Goal: Task Accomplishment & Management: Manage account settings

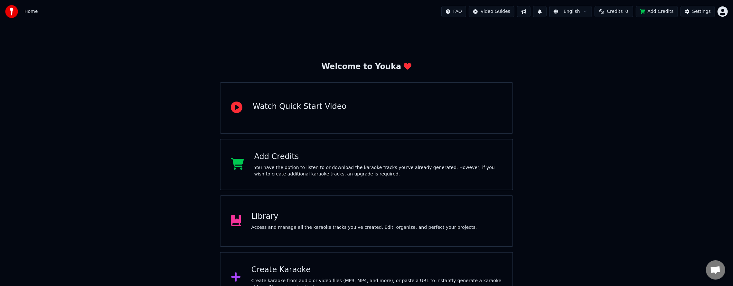
click at [281, 159] on div "Add Credits" at bounding box center [378, 157] width 248 height 10
click at [718, 12] on div "FAQ Video Guides English Credits 0 Add Credits Settings" at bounding box center [584, 12] width 286 height 12
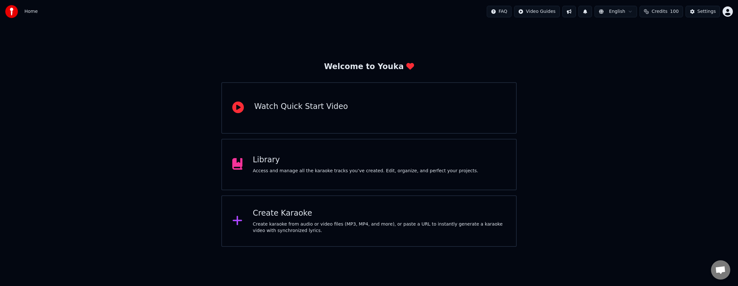
click at [270, 223] on div "Create karaoke from audio or video files (MP3, MP4, and more), or paste a URL t…" at bounding box center [379, 227] width 253 height 13
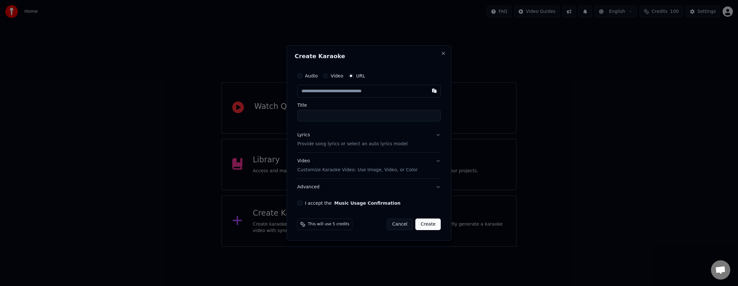
click at [399, 228] on button "Cancel" at bounding box center [400, 225] width 26 height 12
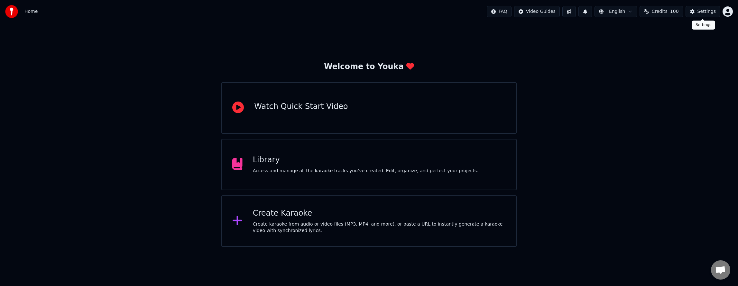
click at [713, 12] on div "Settings" at bounding box center [707, 11] width 18 height 6
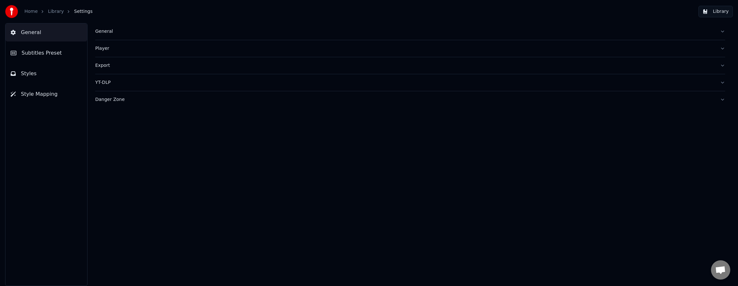
click at [60, 53] on button "Subtitles Preset" at bounding box center [46, 53] width 82 height 18
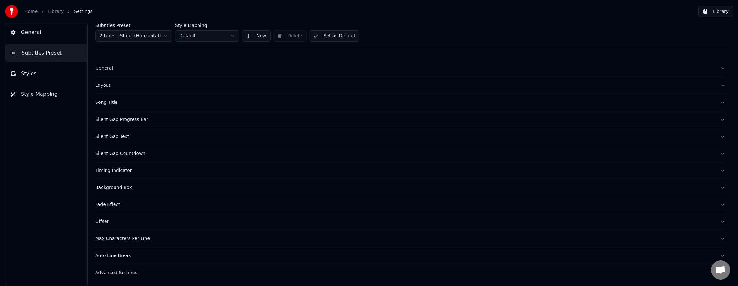
click at [52, 34] on button "General" at bounding box center [46, 32] width 82 height 18
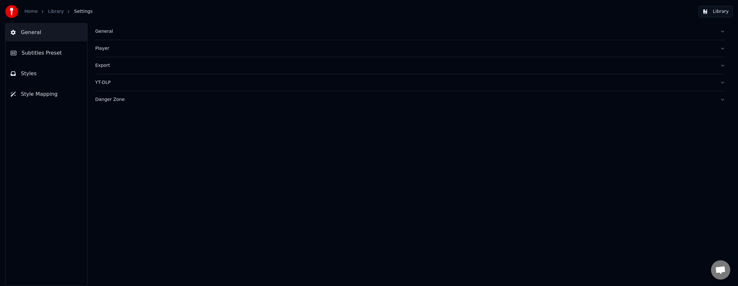
click at [718, 10] on button "Library" at bounding box center [716, 12] width 34 height 12
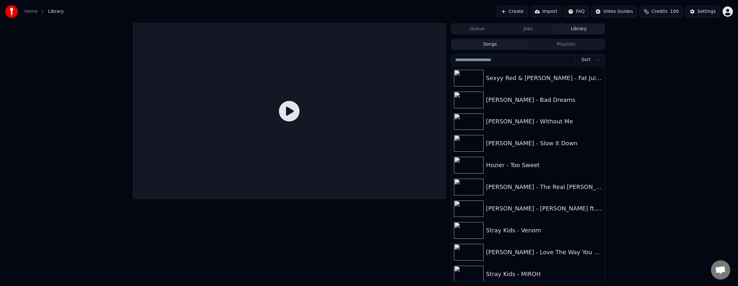
click at [730, 14] on html "Home Library Create Import FAQ Video Guides Credits 100 Settings Queue Jobs Lib…" at bounding box center [369, 143] width 738 height 286
click at [686, 45] on span "Billing" at bounding box center [683, 48] width 14 height 6
